Goal: Information Seeking & Learning: Check status

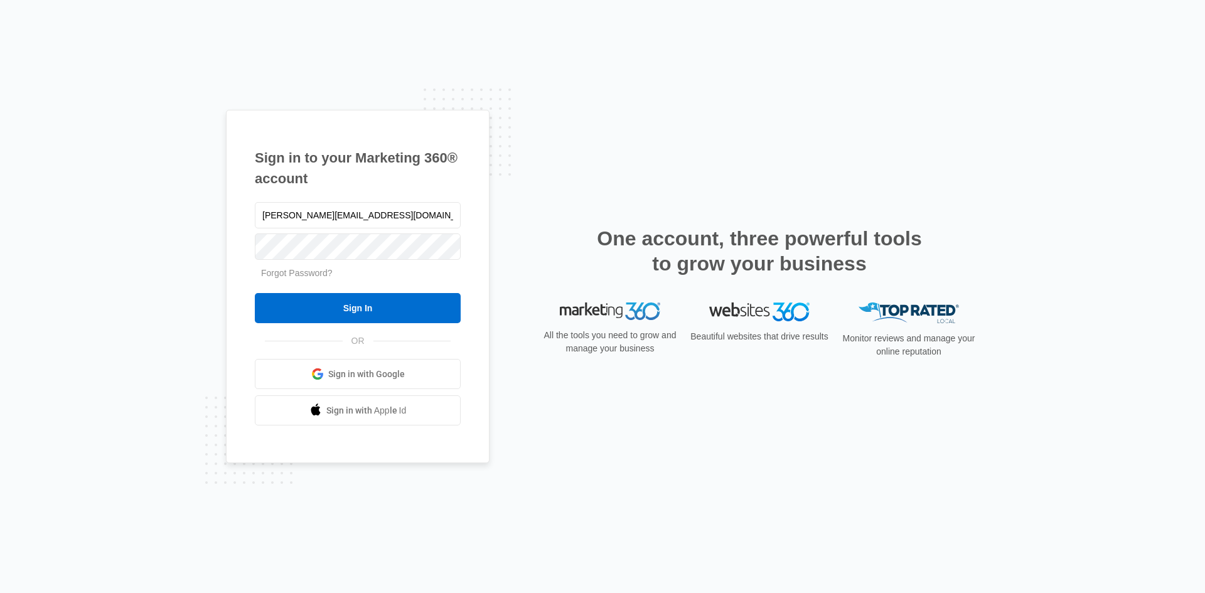
type input "[PERSON_NAME][EMAIL_ADDRESS][DOMAIN_NAME]"
click at [255, 293] on input "Sign In" at bounding box center [358, 308] width 206 height 30
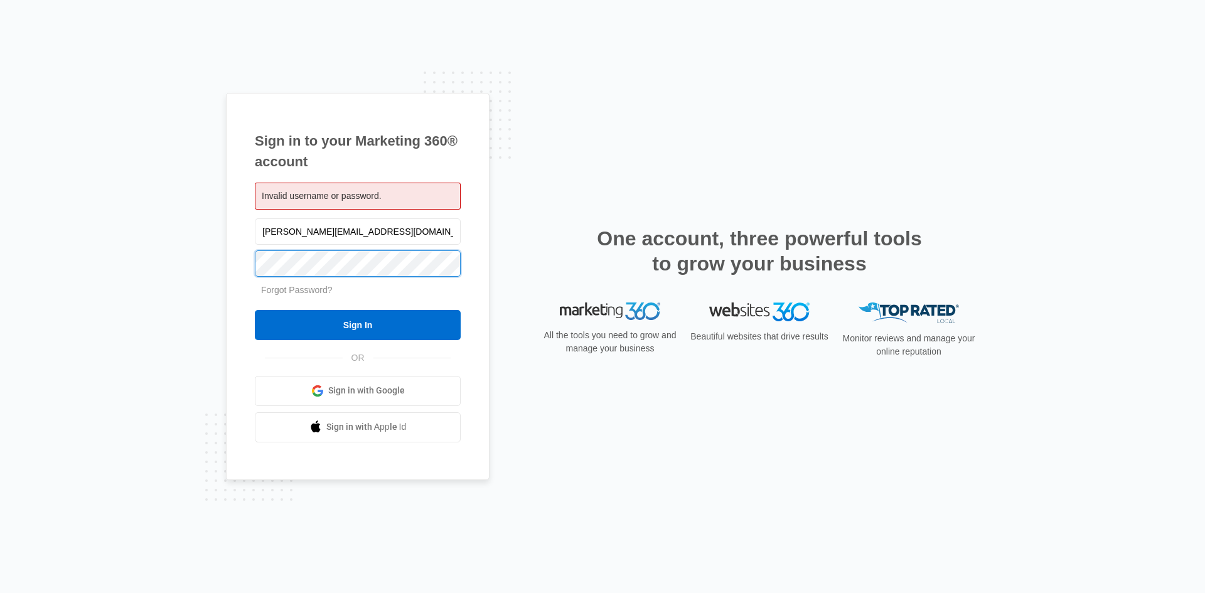
click at [255, 310] on input "Sign In" at bounding box center [358, 325] width 206 height 30
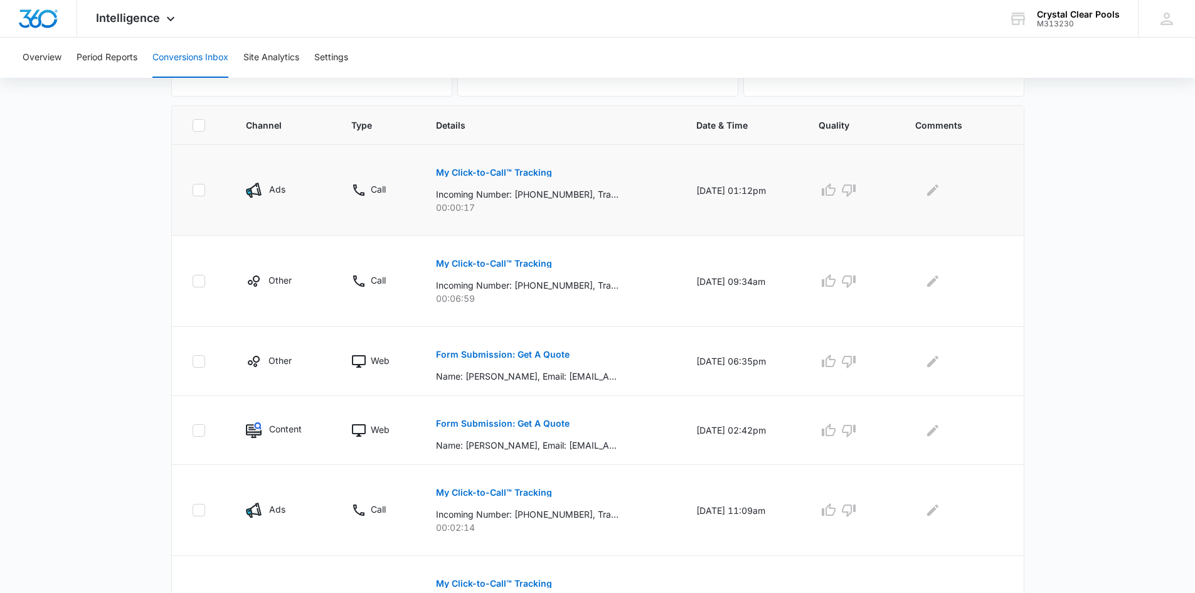
scroll to position [251, 0]
click at [487, 423] on p "Form Submission: Get A Quote" at bounding box center [503, 422] width 134 height 9
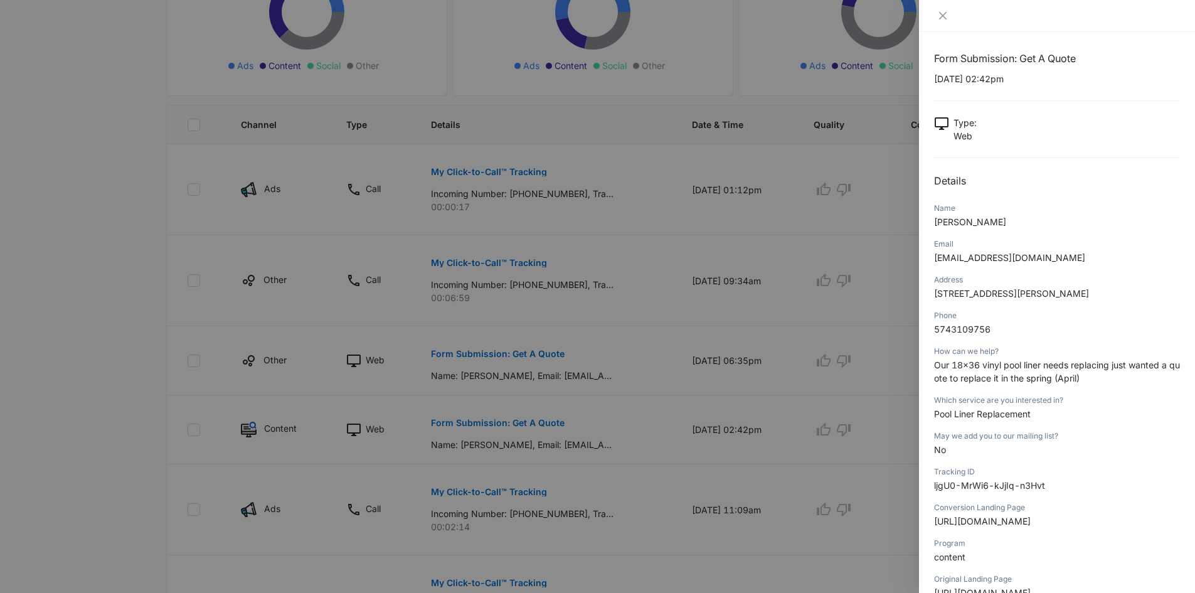
scroll to position [0, 0]
drag, startPoint x: 1108, startPoint y: 297, endPoint x: 928, endPoint y: 292, distance: 180.1
click at [928, 292] on div "Form Submission: Get A Quote 09/11/2025 at 02:42pm Type : Web Details Name Dona…" at bounding box center [1057, 312] width 276 height 561
copy span "52040 Bellflower Ln, , Granger, IN, 46530"
